Goal: Book appointment/travel/reservation

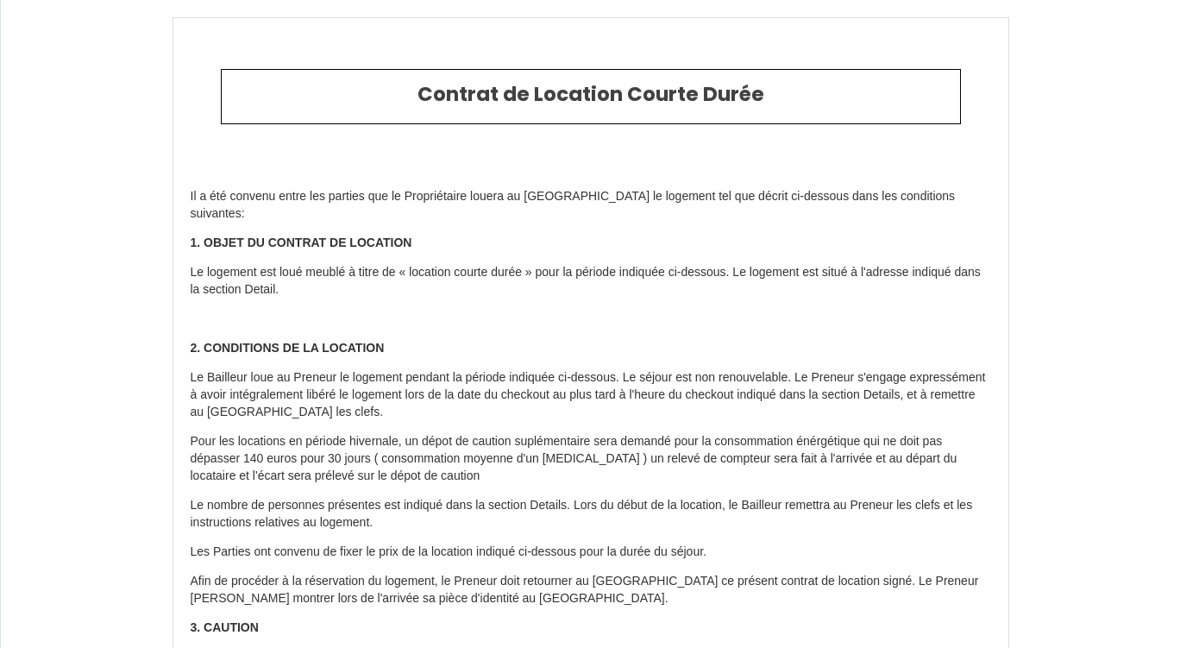
type input "6439656"
type input "La grande pyramide"
type input "[STREET_ADDRESS][PERSON_NAME]"
type input "34280"
type input "La Grande-Motte"
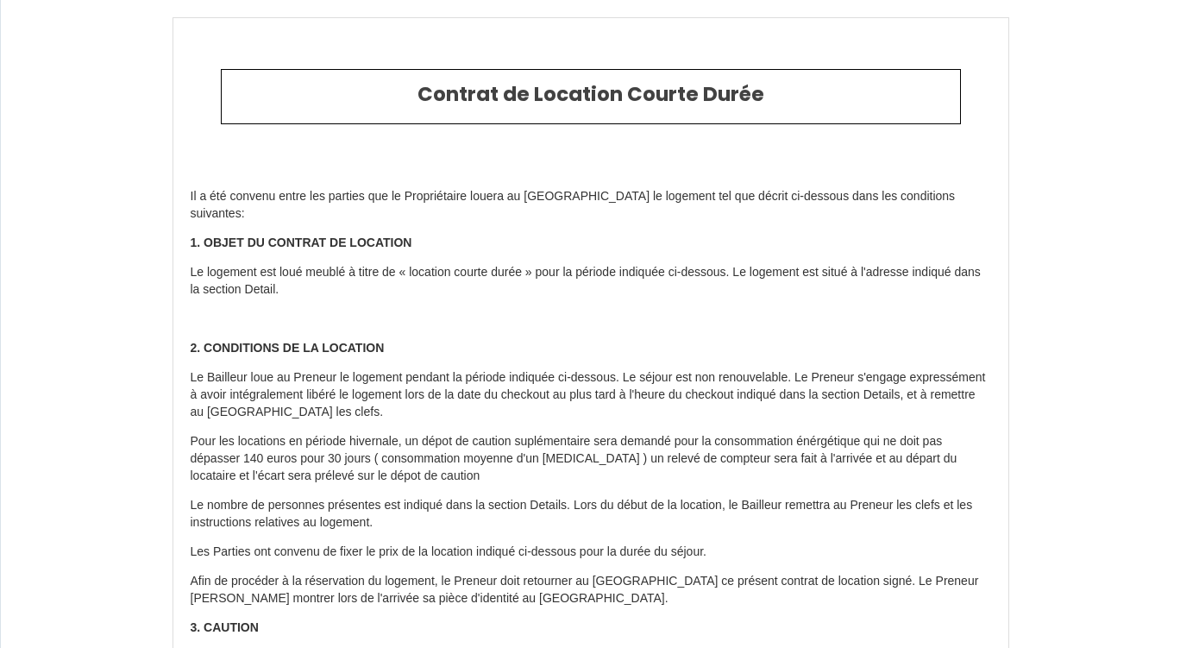
type input "[GEOGRAPHIC_DATA]"
type input "[DATE]"
type input "1"
type input "0"
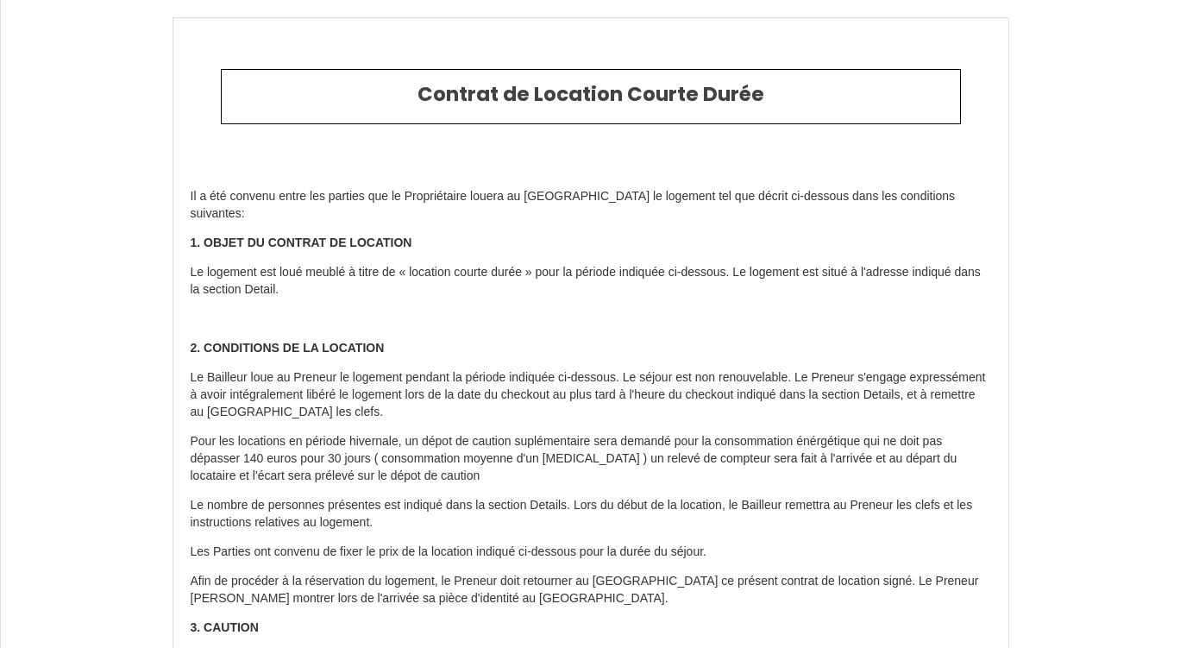
type input "300"
type input "150"
type input "[PERSON_NAME]"
type input "Fages"
type input "6 lieu dit [GEOGRAPHIC_DATA]"
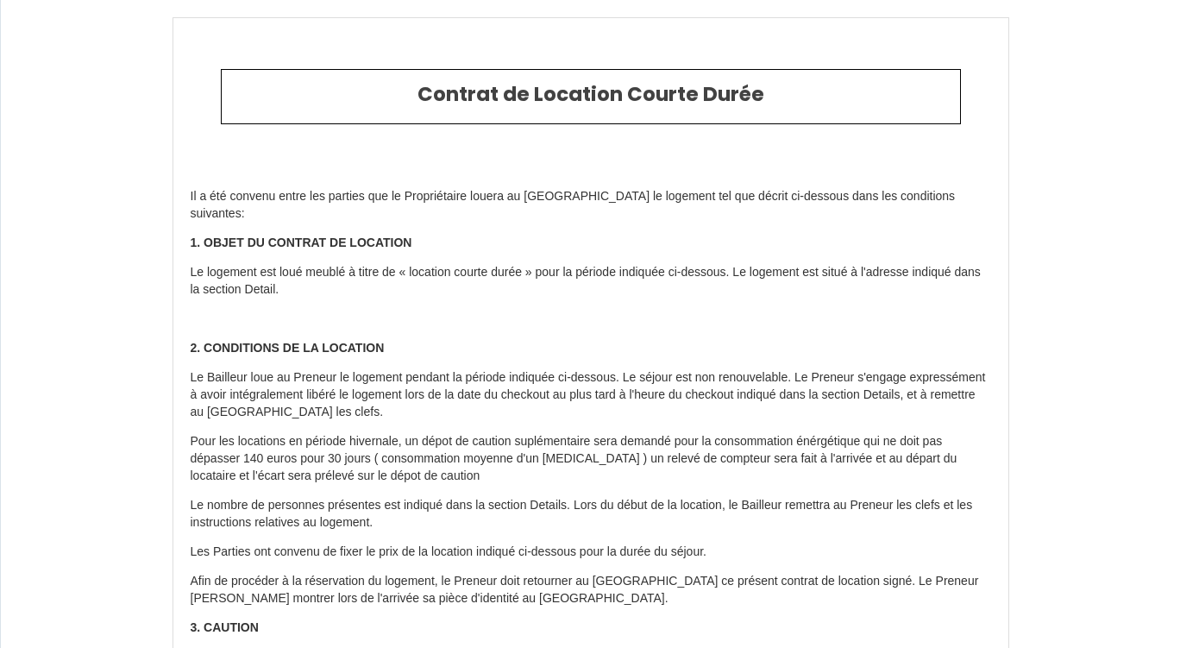
type input "63500"
type input "Brenat"
type input "[GEOGRAPHIC_DATA]"
type input "[EMAIL_ADDRESS][DOMAIN_NAME]"
type input "[PERSON_NAME]"
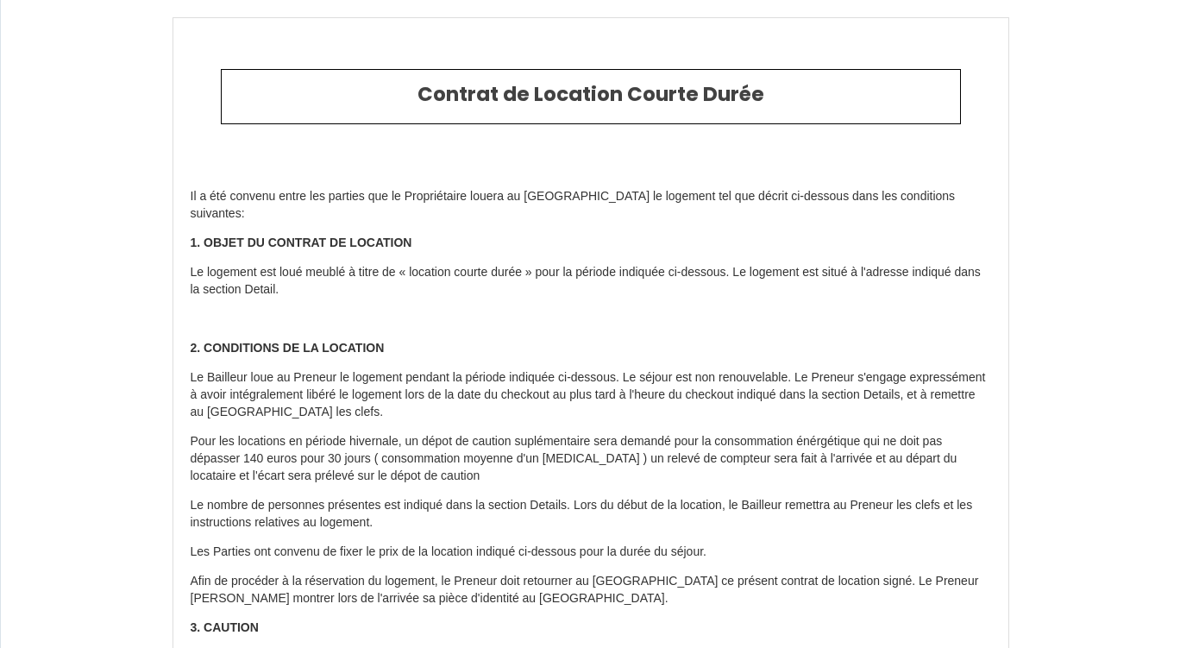
type input "Masoni"
type input "[EMAIL_ADDRESS][DOMAIN_NAME]"
type input "[PHONE_NUMBER]"
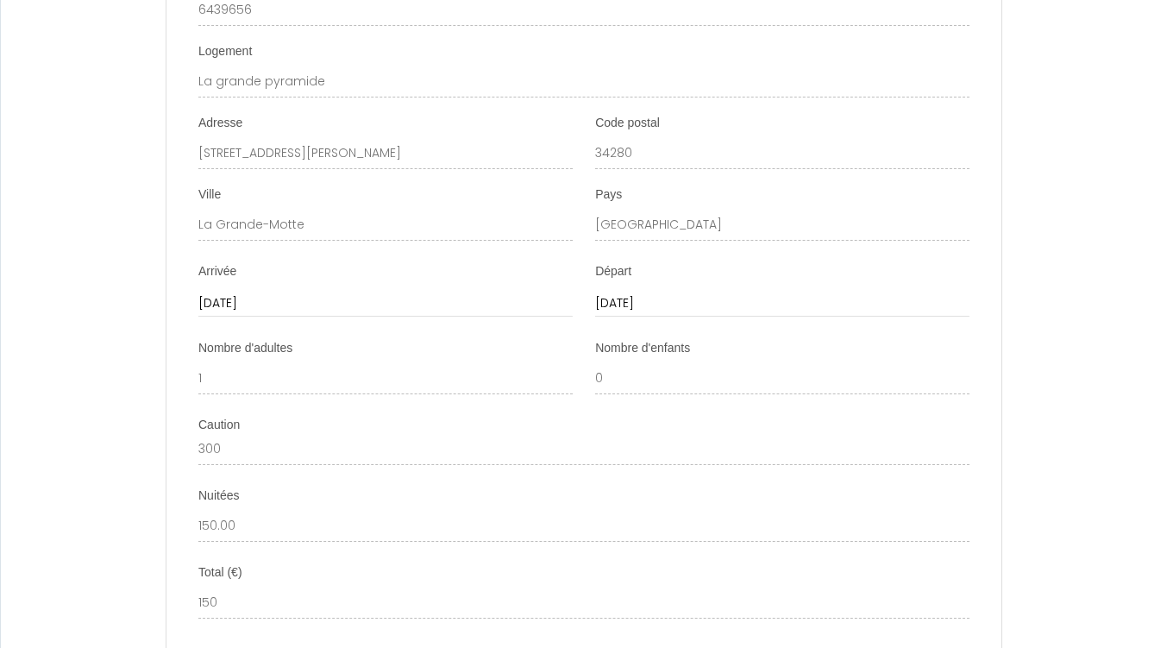
scroll to position [1391, 0]
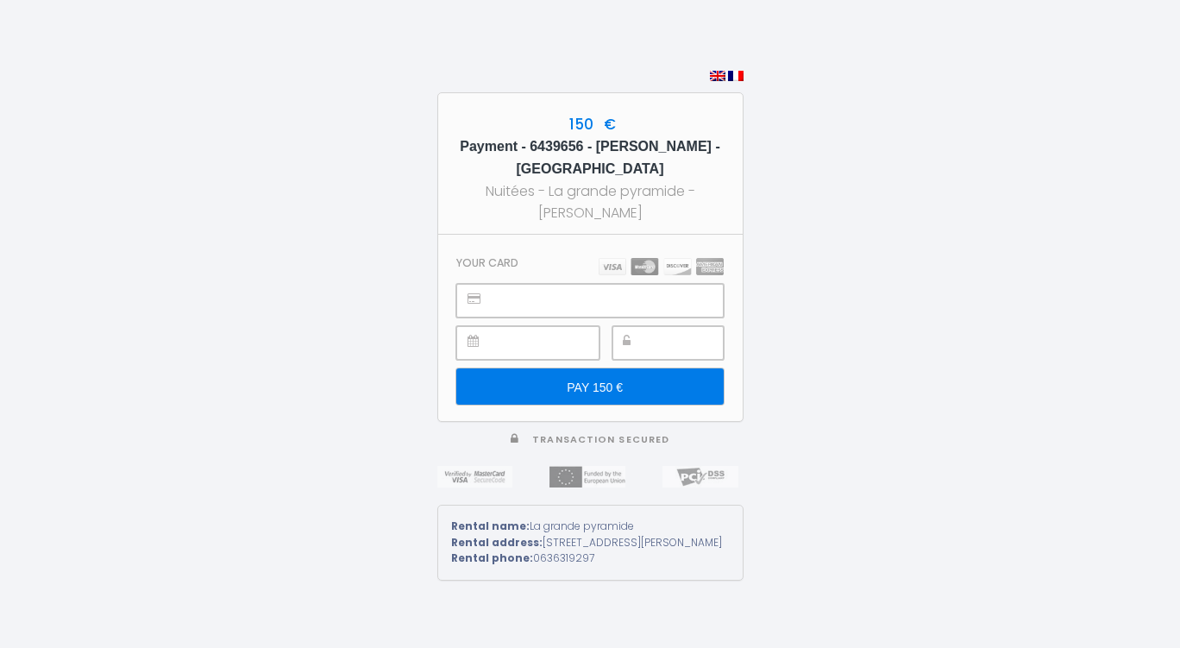
click at [325, 378] on div "150 € Payment - 6439656 - [PERSON_NAME] - [GEOGRAPHIC_DATA] Nuitées - La grande…" at bounding box center [590, 324] width 1180 height 648
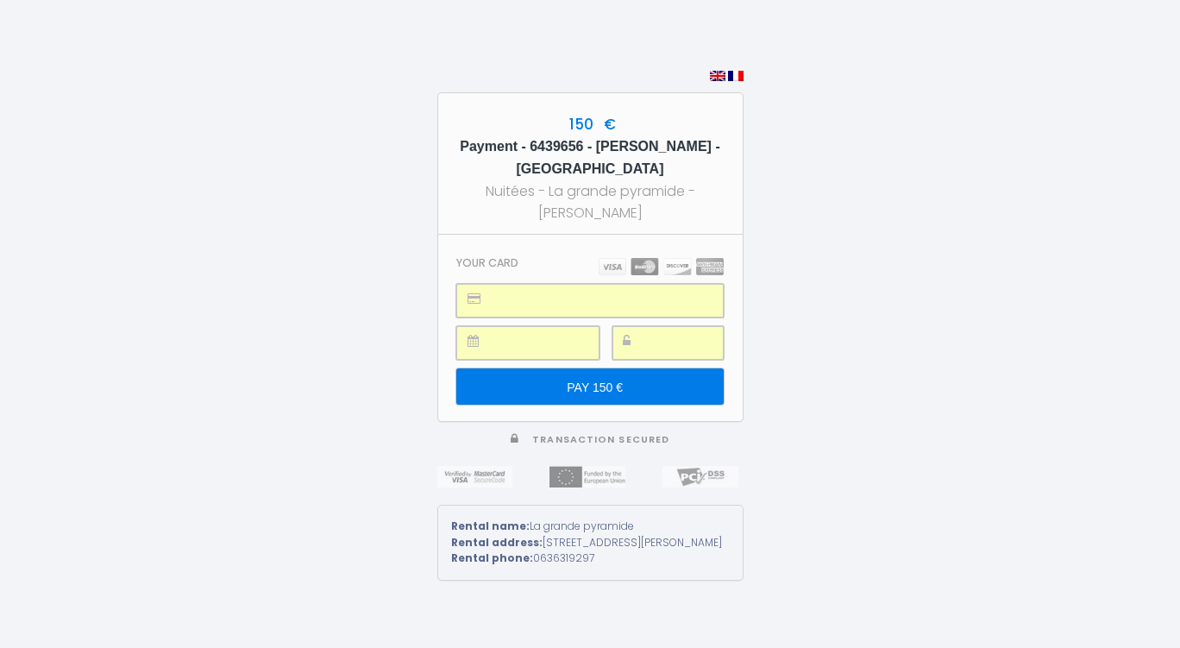
click at [619, 381] on input "PAY 150 €" at bounding box center [589, 386] width 267 height 36
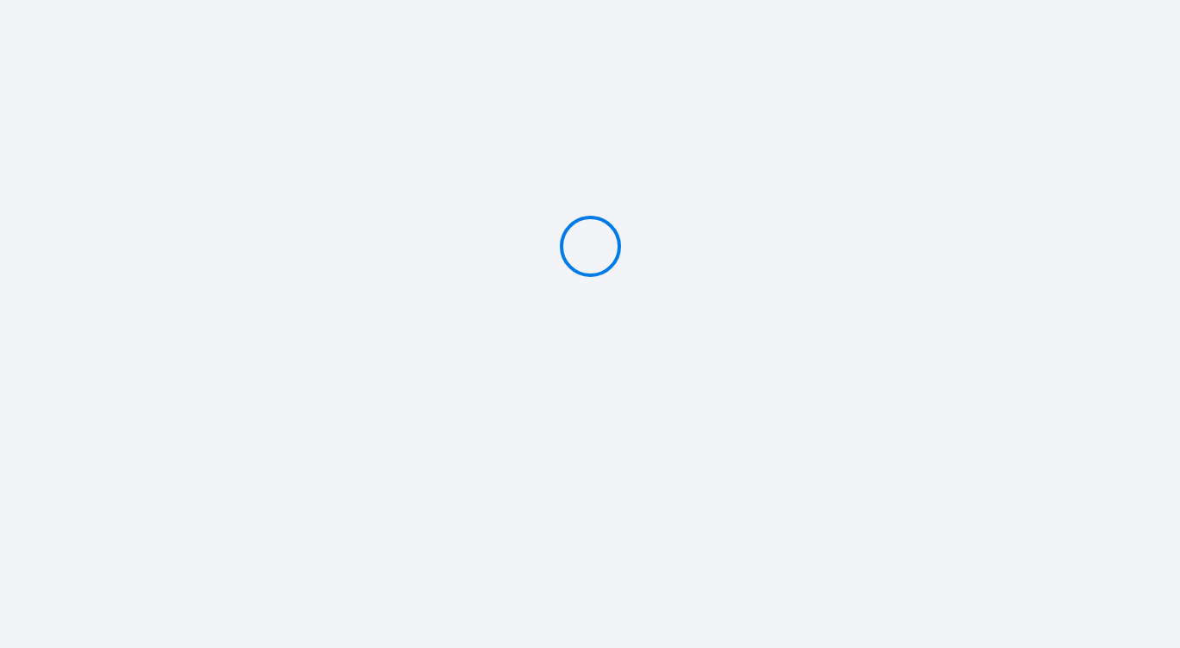
type input "PAY 150 €"
select select
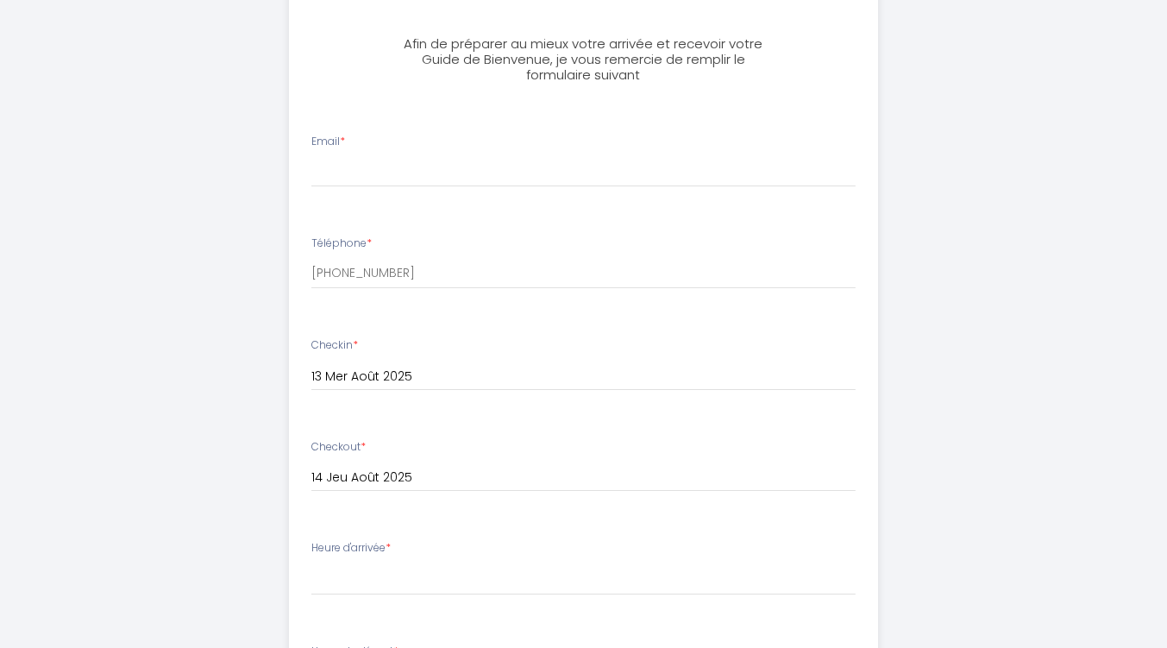
scroll to position [449, 0]
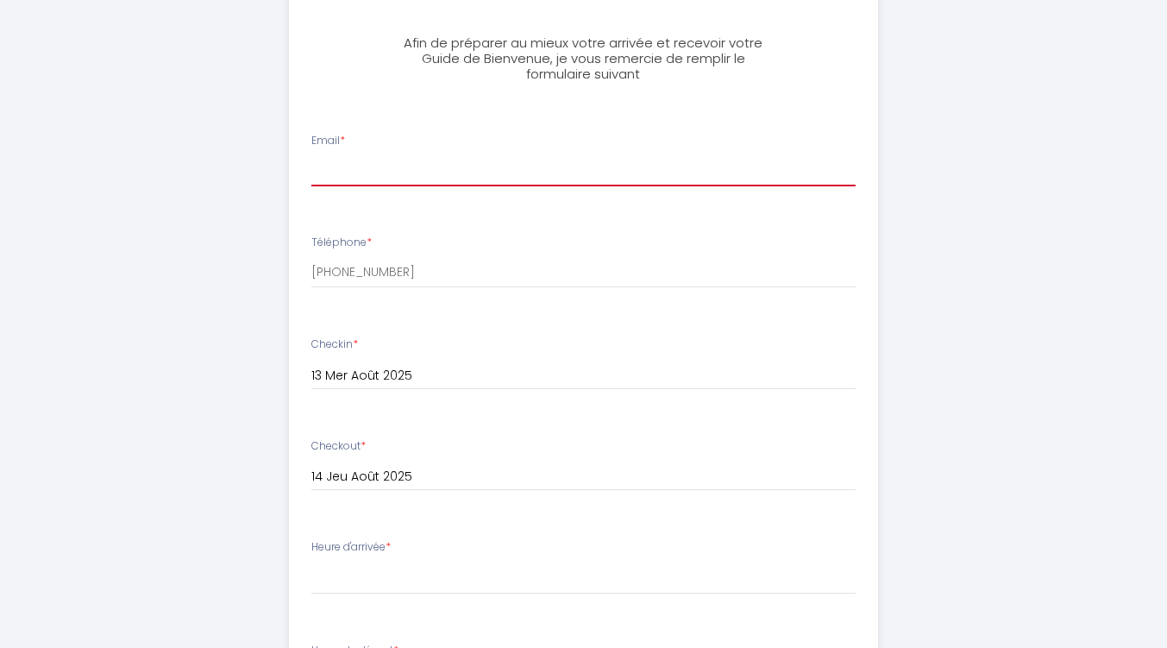
click at [618, 178] on input "Email *" at bounding box center [583, 170] width 544 height 31
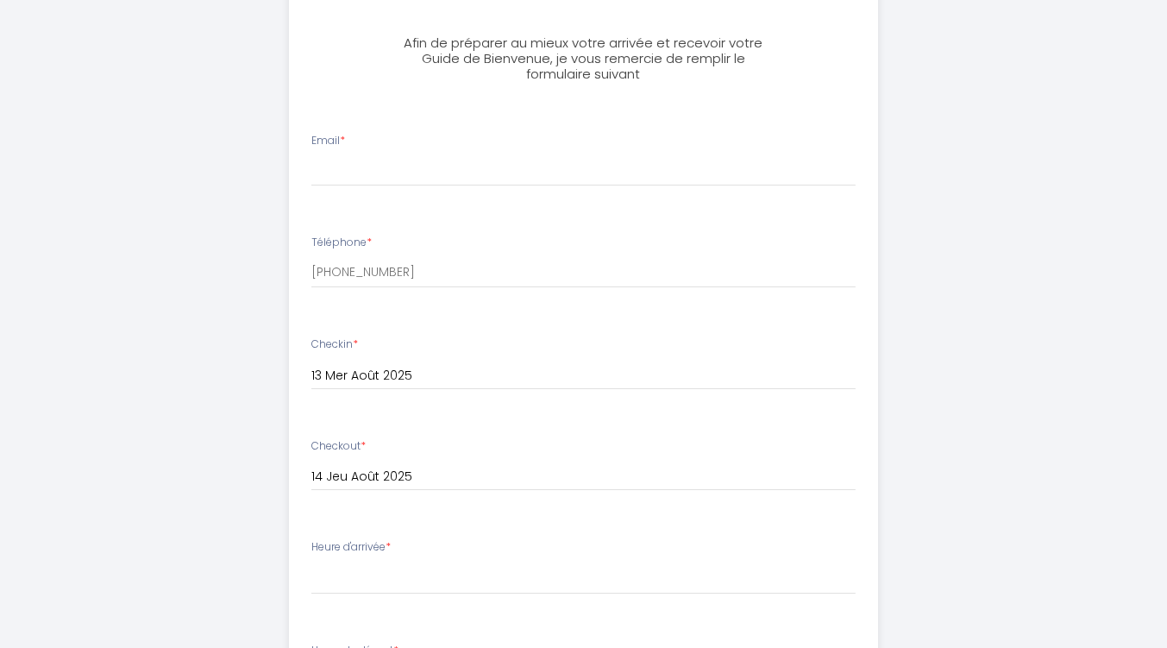
click at [574, 150] on div "Email *" at bounding box center [583, 159] width 567 height 53
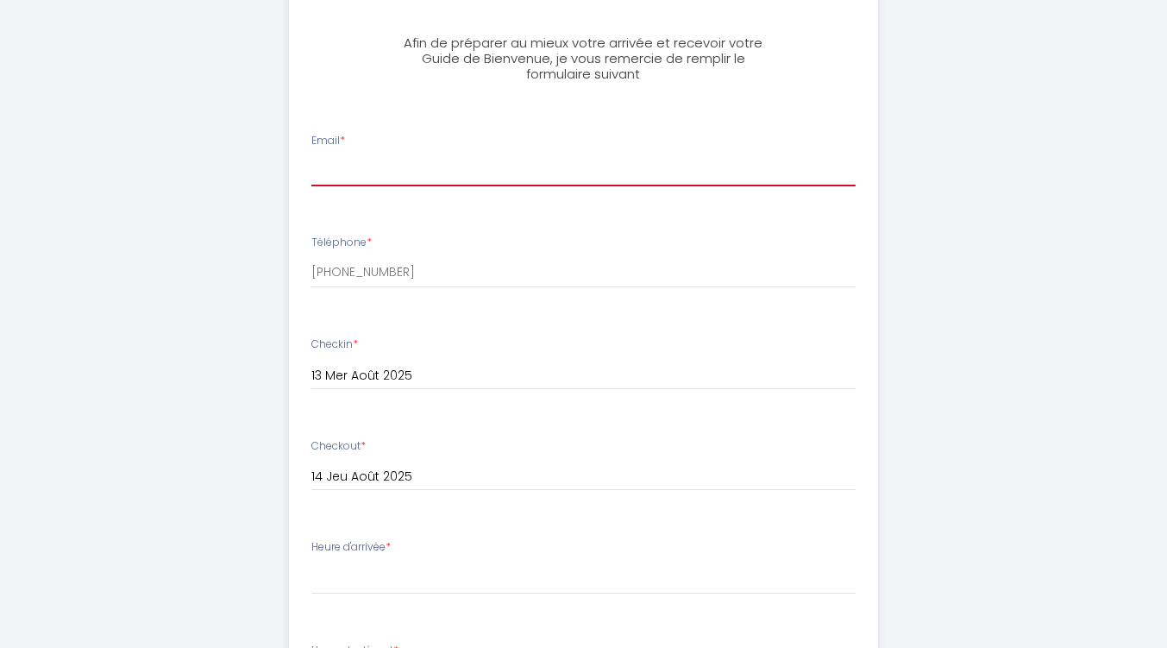
click at [561, 160] on input "Email *" at bounding box center [583, 170] width 544 height 31
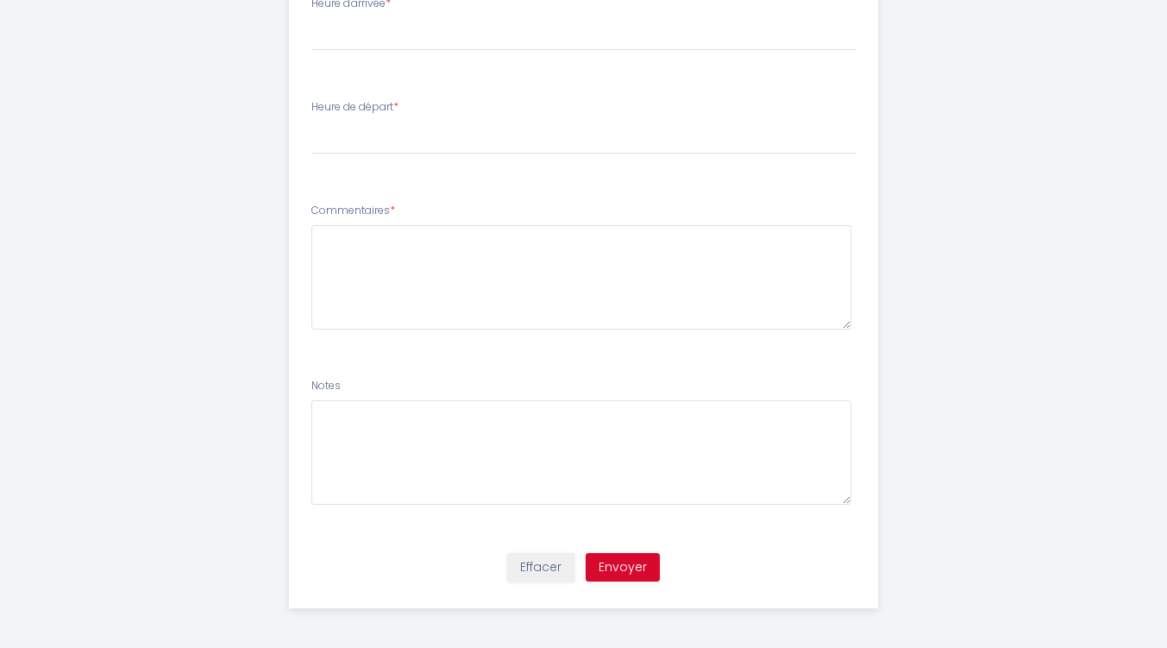
scroll to position [996, 0]
type input "masoni.nicolas@gmail.com"
click at [660, 558] on div "Effacer Envoyer" at bounding box center [583, 563] width 161 height 29
click at [637, 559] on button "Envoyer" at bounding box center [623, 563] width 74 height 29
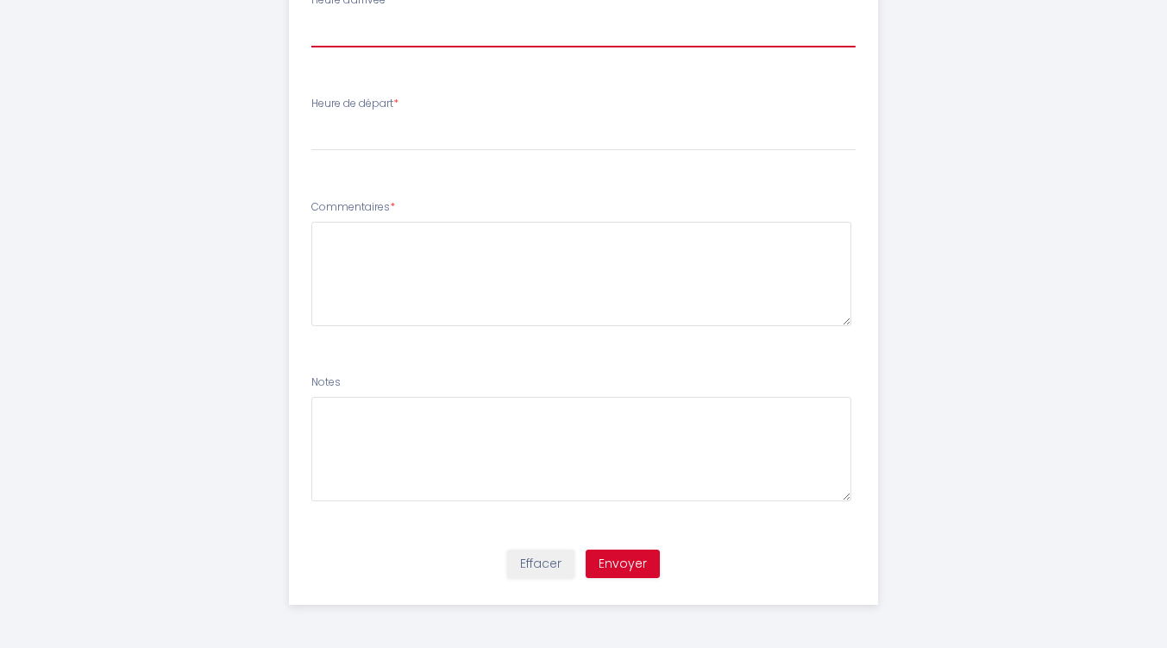
click at [361, 38] on select "16:00 16:30 17:00 17:30 18:00 18:30 19:00" at bounding box center [583, 31] width 544 height 33
select select "16:00"
click at [311, 15] on select "16:00 16:30 17:00 17:30 18:00 18:30 19:00" at bounding box center [583, 31] width 544 height 33
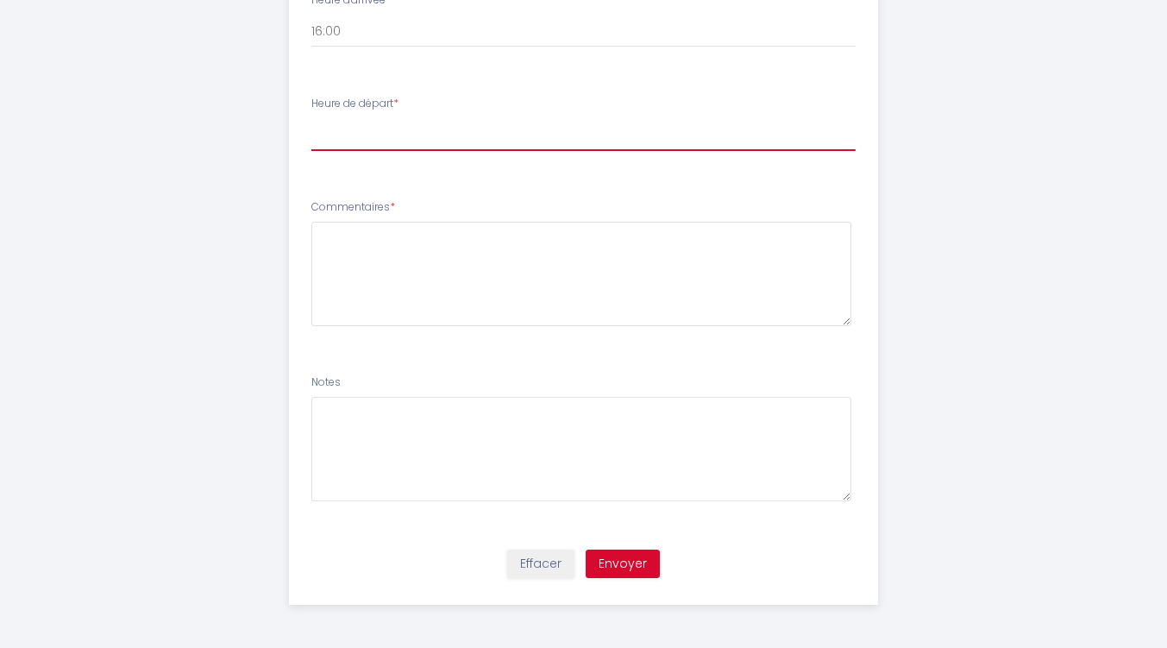
click at [338, 133] on select "00:00 00:30 01:00 01:30 02:00 02:30 03:00 03:30 04:00 04:30 05:00 05:30 06:00 0…" at bounding box center [583, 134] width 544 height 33
select select "10:00"
click at [311, 118] on select "00:00 00:30 01:00 01:30 02:00 02:30 03:00 03:30 04:00 04:30 05:00 05:30 06:00 0…" at bounding box center [583, 134] width 544 height 33
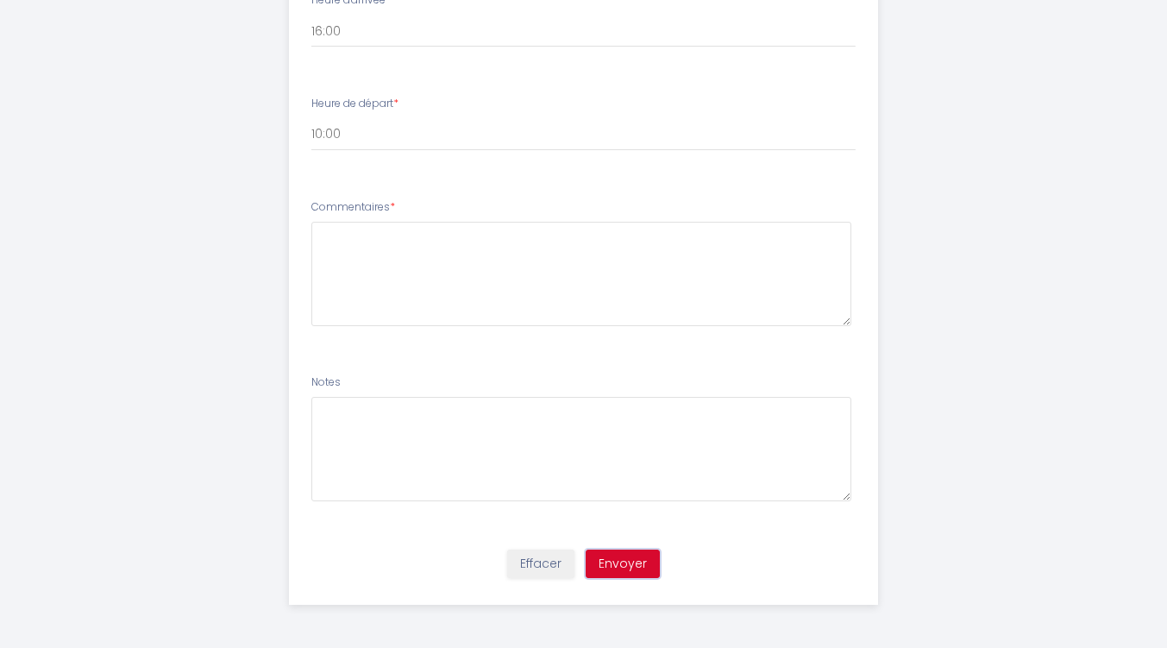
click at [623, 560] on button "Envoyer" at bounding box center [623, 563] width 74 height 29
type textarea "E"
type textarea "RAS"
click at [628, 560] on button "Envoyer" at bounding box center [623, 563] width 74 height 29
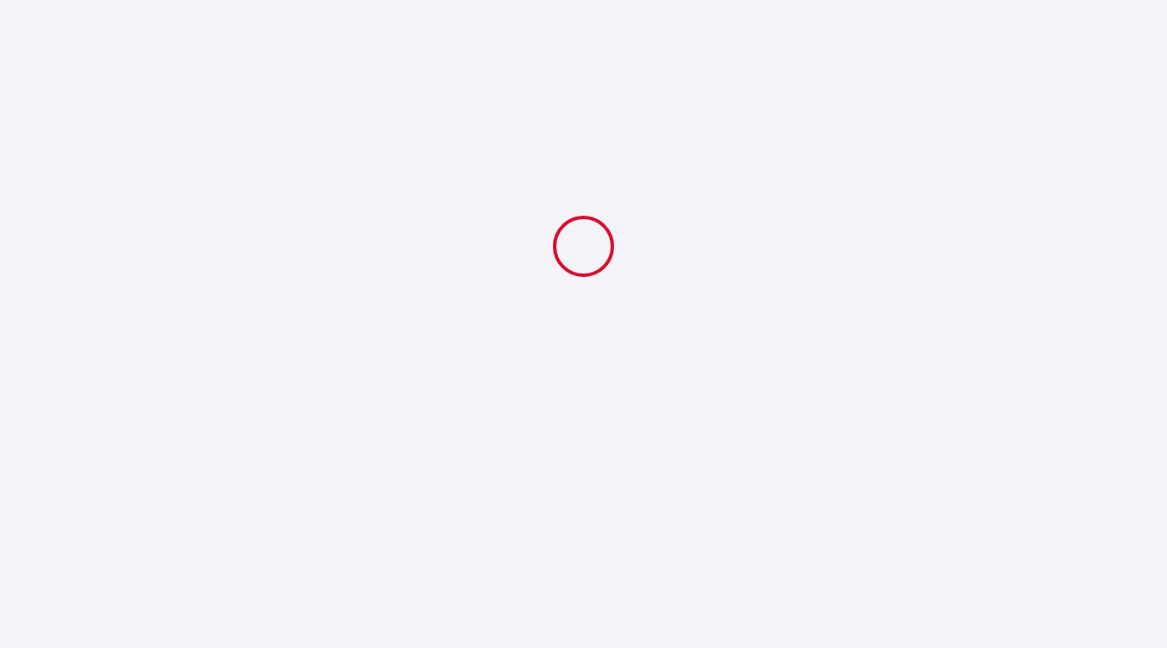
scroll to position [0, 0]
select select "10:00"
